Goal: Transaction & Acquisition: Purchase product/service

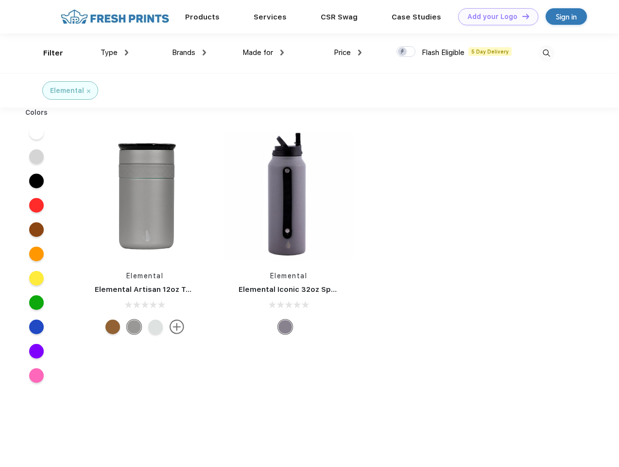
click at [495, 17] on link "Add your Logo Design Tool" at bounding box center [498, 16] width 80 height 17
click at [0, 0] on div "Design Tool" at bounding box center [0, 0] width 0 height 0
click at [522, 16] on link "Add your Logo Design Tool" at bounding box center [498, 16] width 80 height 17
click at [47, 53] on div "Filter" at bounding box center [53, 53] width 20 height 11
click at [115, 52] on span "Type" at bounding box center [109, 52] width 17 height 9
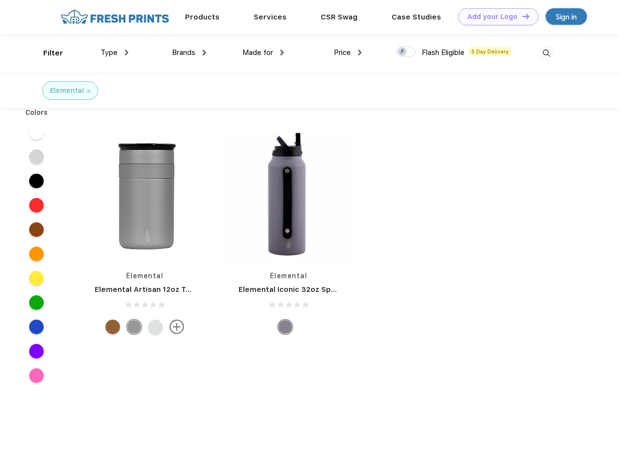
click at [189, 52] on span "Brands" at bounding box center [183, 52] width 23 height 9
click at [263, 52] on span "Made for" at bounding box center [258, 52] width 31 height 9
click at [348, 52] on span "Price" at bounding box center [342, 52] width 17 height 9
click at [406, 52] on div at bounding box center [406, 51] width 19 height 11
click at [403, 52] on input "checkbox" at bounding box center [400, 49] width 6 height 6
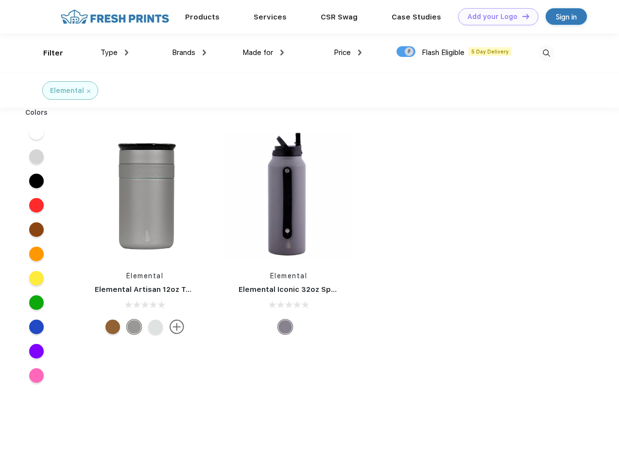
click at [546, 53] on img at bounding box center [547, 53] width 16 height 16
